Goal: Transaction & Acquisition: Obtain resource

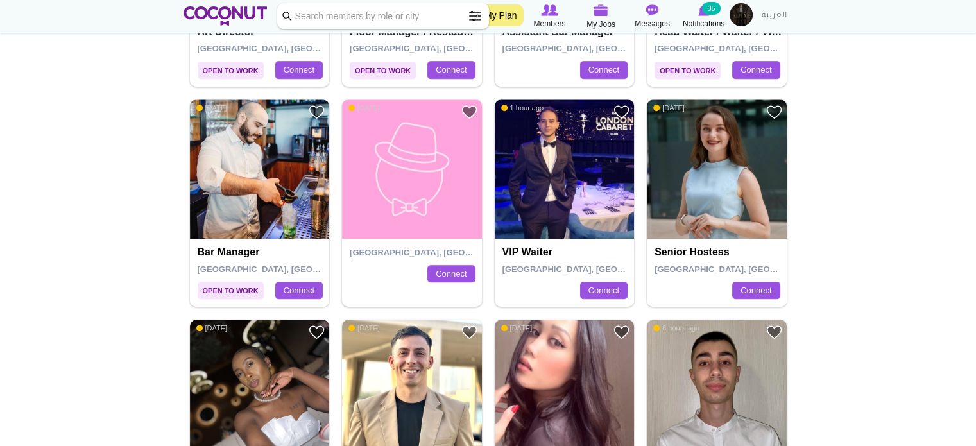
scroll to position [647, 0]
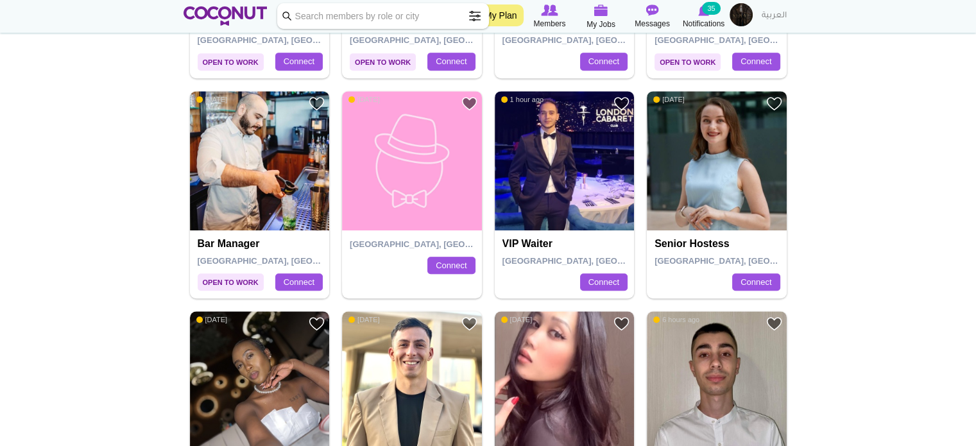
click at [698, 241] on h4 "Senior hostess" at bounding box center [718, 244] width 128 height 12
click at [747, 281] on link "Connect" at bounding box center [755, 282] width 47 height 18
click at [571, 311] on img at bounding box center [565, 381] width 140 height 140
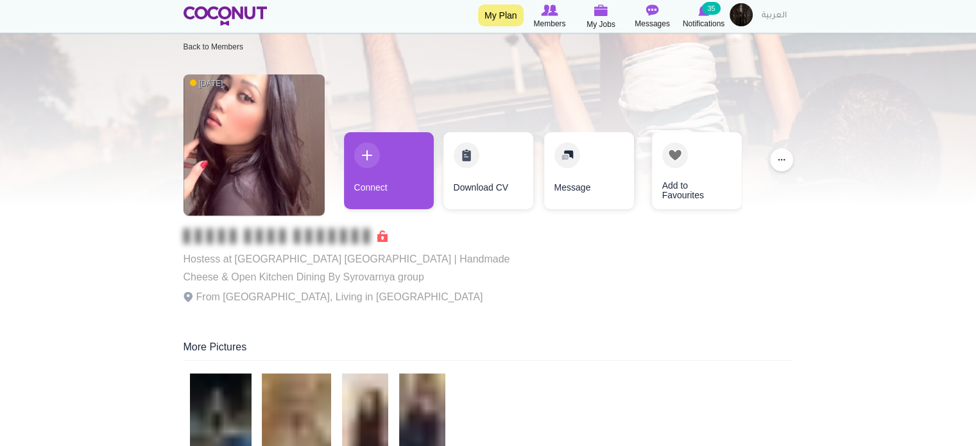
scroll to position [19, 0]
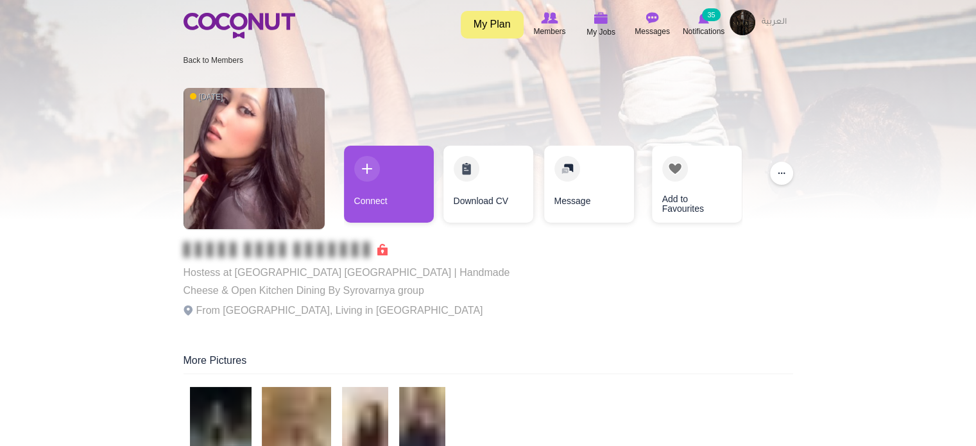
scroll to position [0, 0]
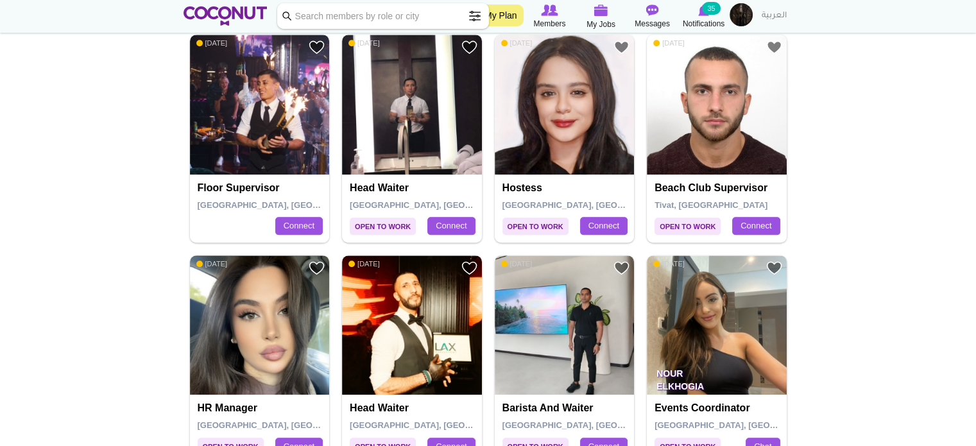
scroll to position [1144, 0]
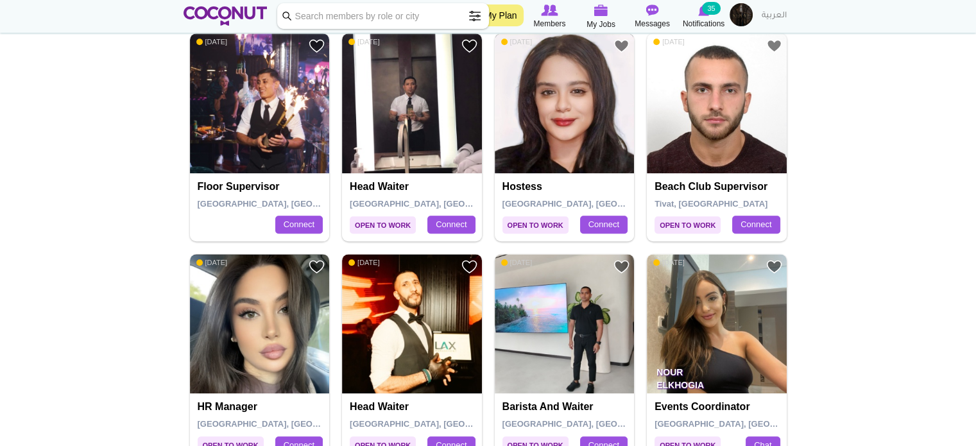
click at [559, 126] on img at bounding box center [565, 103] width 140 height 140
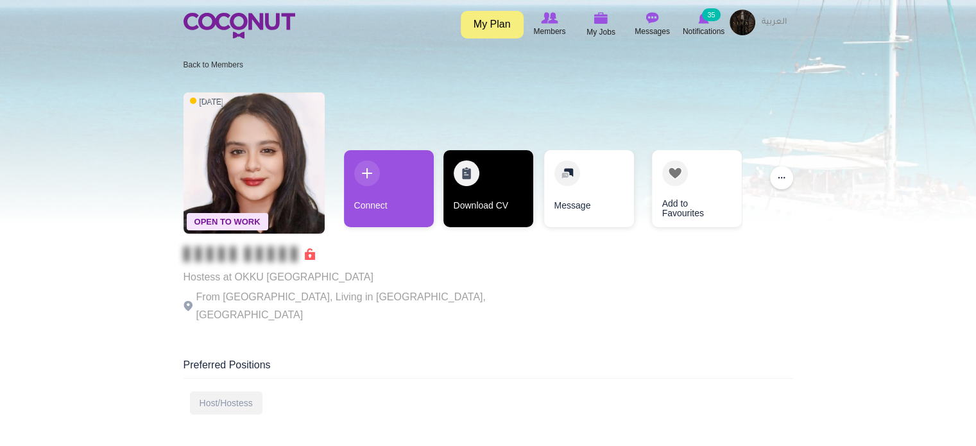
click at [463, 198] on link "Download CV" at bounding box center [488, 188] width 90 height 77
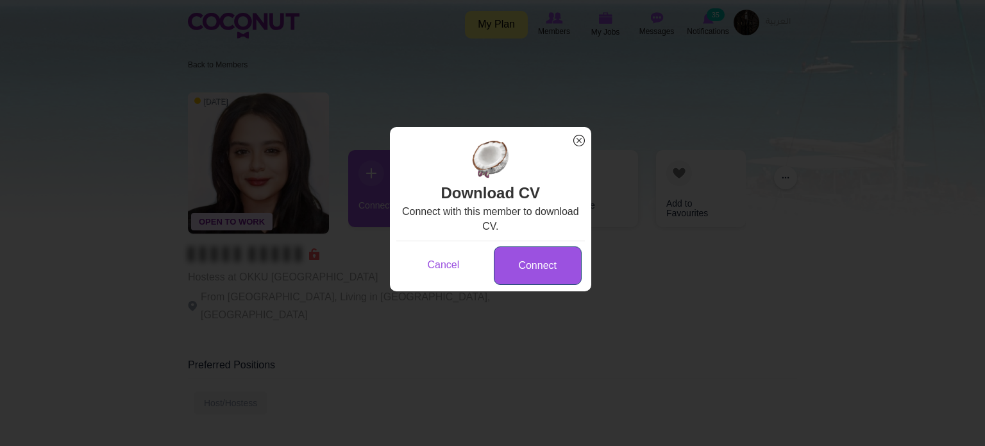
click at [516, 260] on link "Connect" at bounding box center [538, 265] width 88 height 39
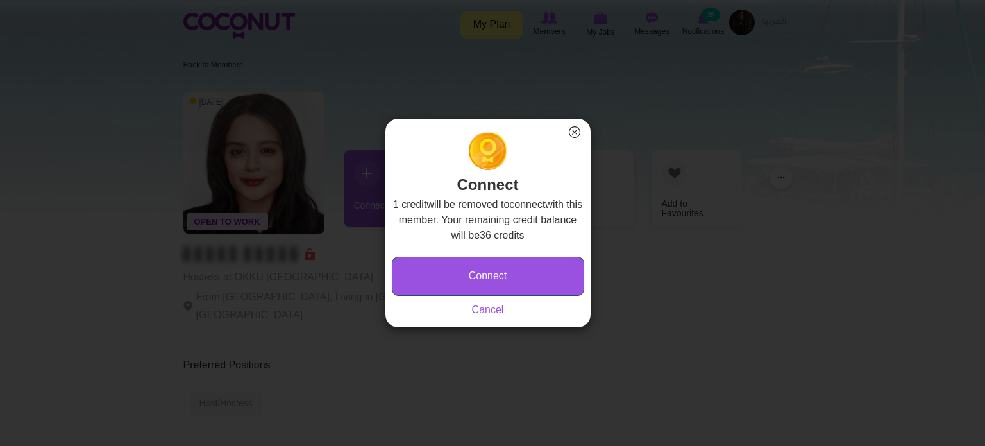
click at [502, 272] on button "Connect" at bounding box center [488, 276] width 192 height 39
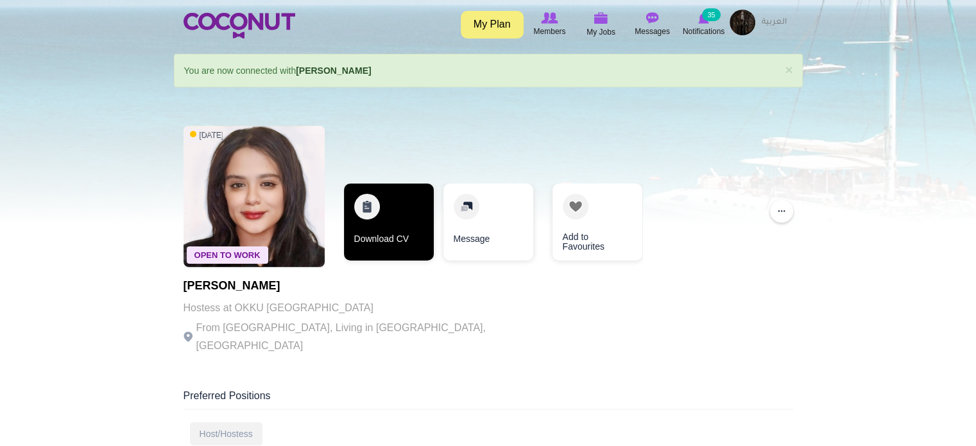
click at [387, 216] on link "Download CV" at bounding box center [389, 221] width 90 height 77
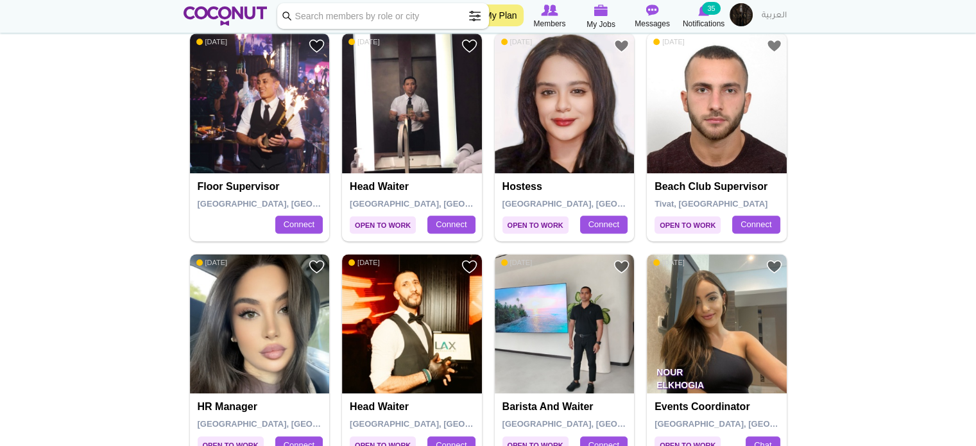
click at [74, 227] on body "Toggle navigation My Plan Members My Jobs Post a Job Messages Notifications 35 …" at bounding box center [488, 249] width 976 height 2786
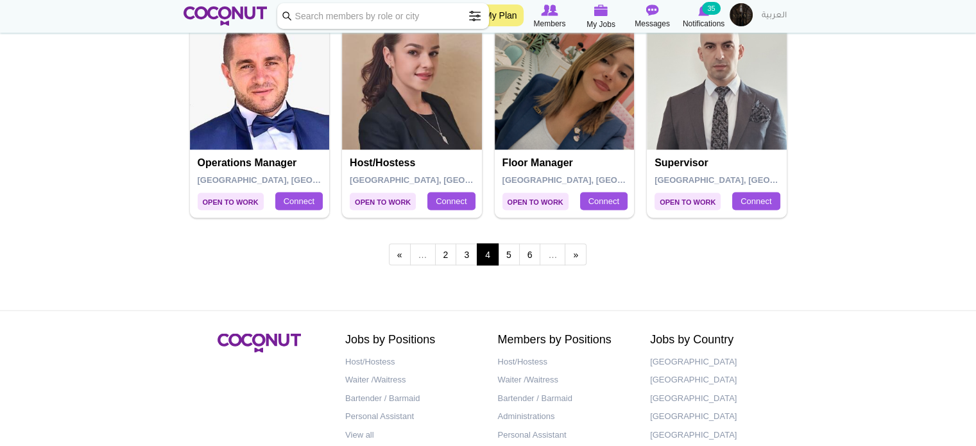
scroll to position [2272, 0]
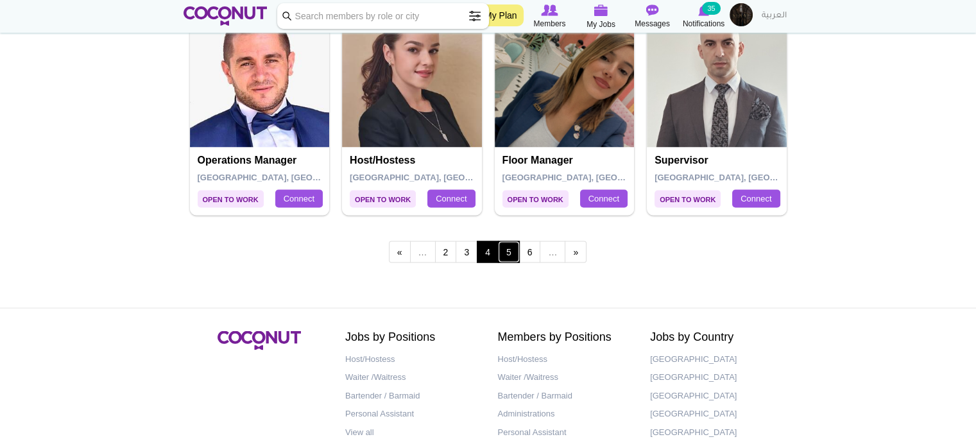
click at [513, 249] on link "5" at bounding box center [509, 252] width 22 height 22
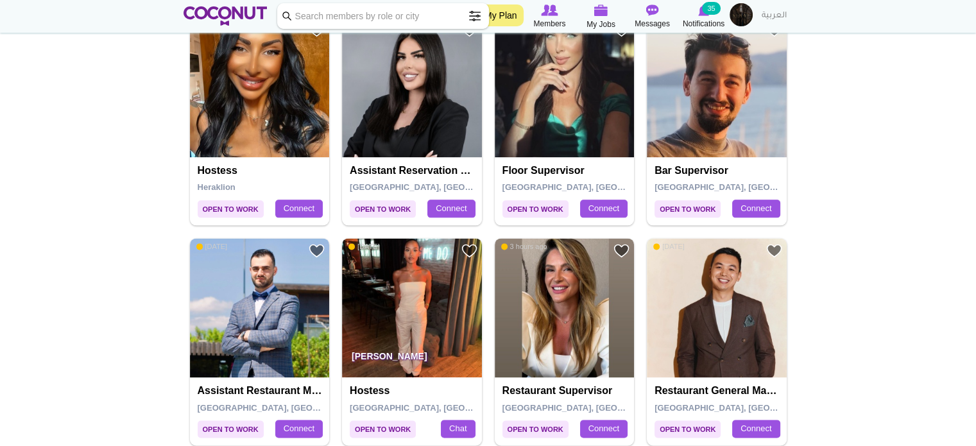
scroll to position [1620, 0]
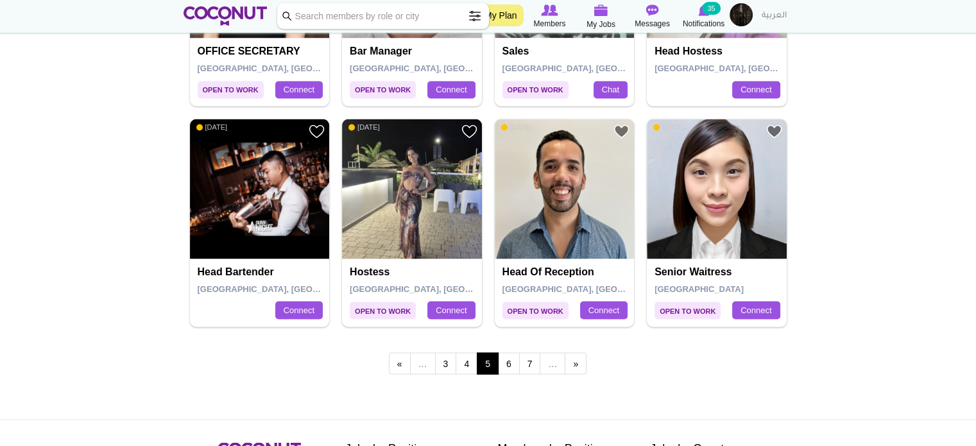
scroll to position [2162, 0]
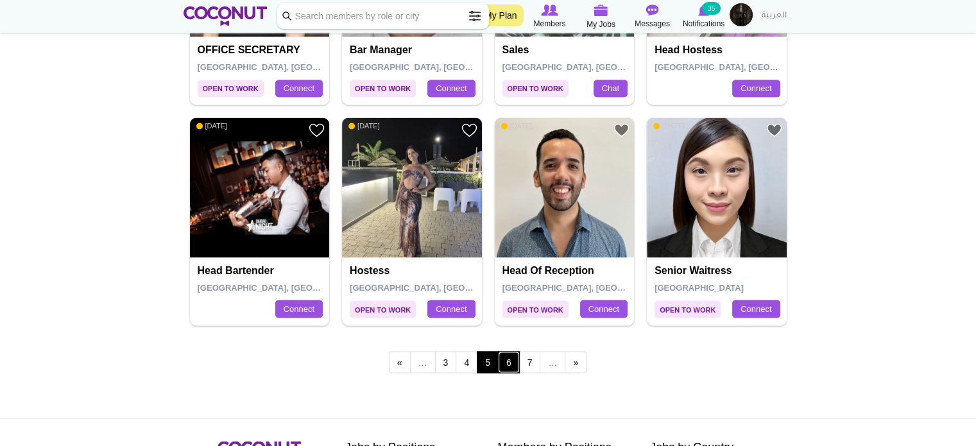
click at [508, 356] on link "6" at bounding box center [509, 362] width 22 height 22
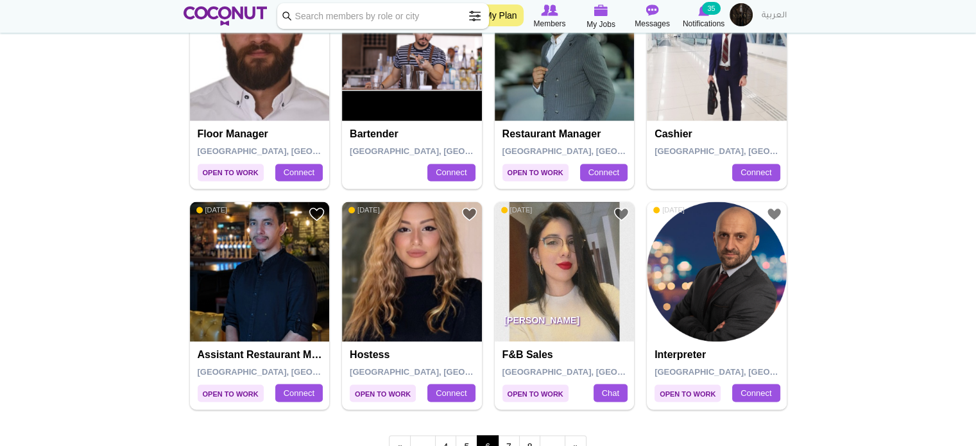
scroll to position [2284, 0]
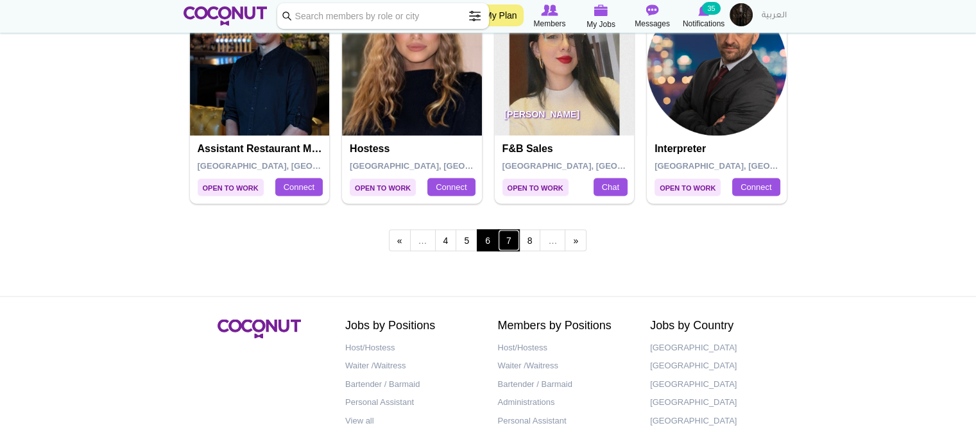
click at [505, 237] on link "7" at bounding box center [509, 240] width 22 height 22
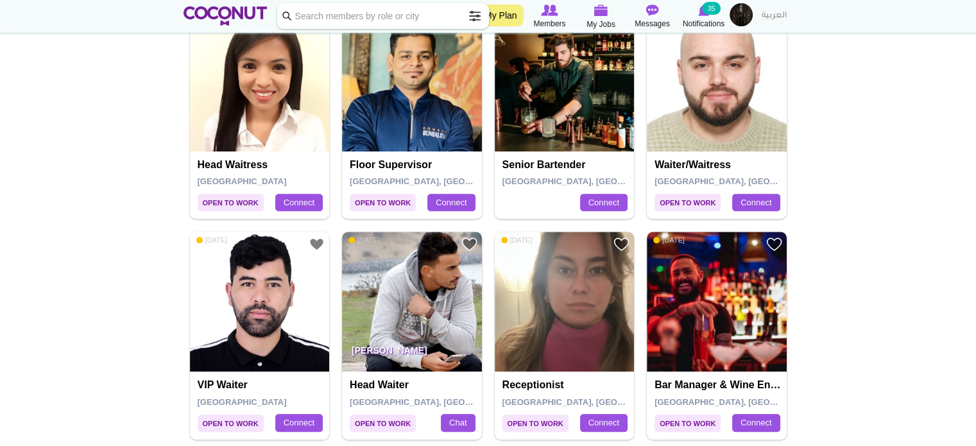
scroll to position [955, 0]
